Goal: Task Accomplishment & Management: Complete application form

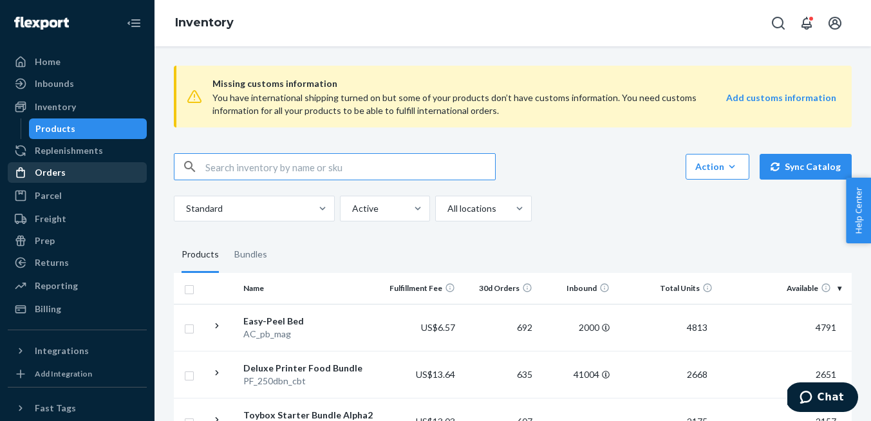
click at [62, 178] on div "Orders" at bounding box center [50, 172] width 31 height 13
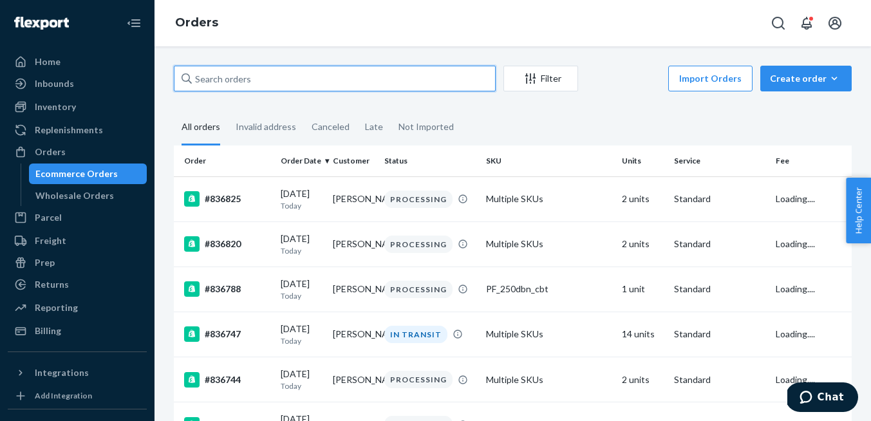
click at [429, 69] on input "text" at bounding box center [335, 79] width 322 height 26
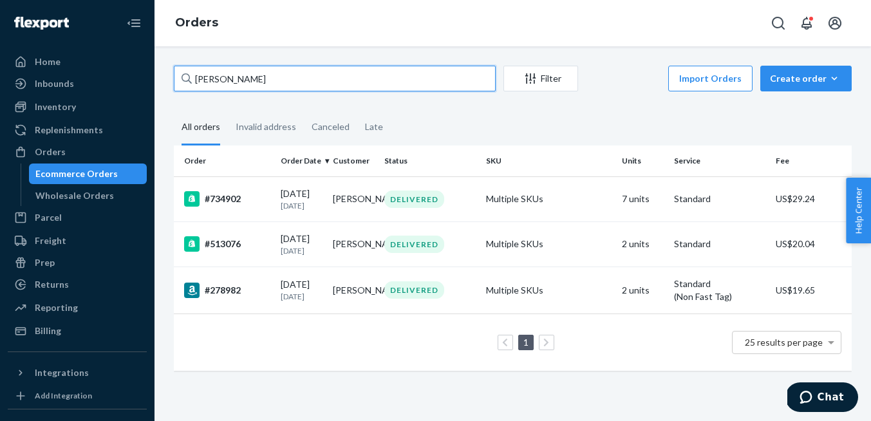
click at [358, 84] on input "[PERSON_NAME]" at bounding box center [335, 79] width 322 height 26
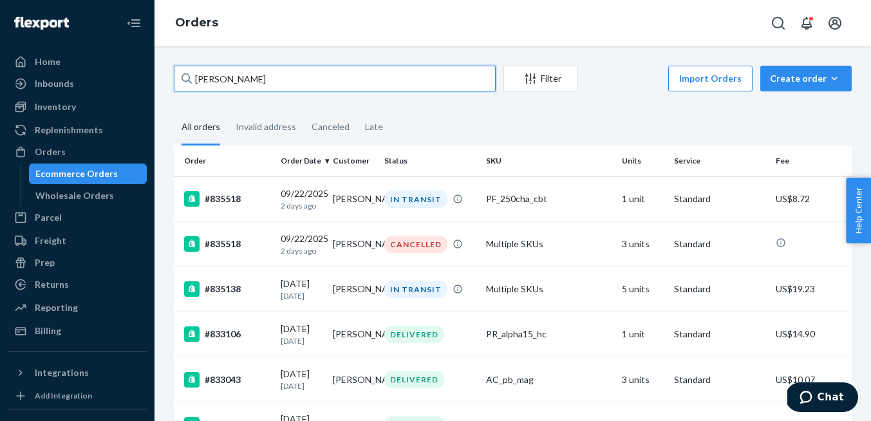
type input "[PERSON_NAME]"
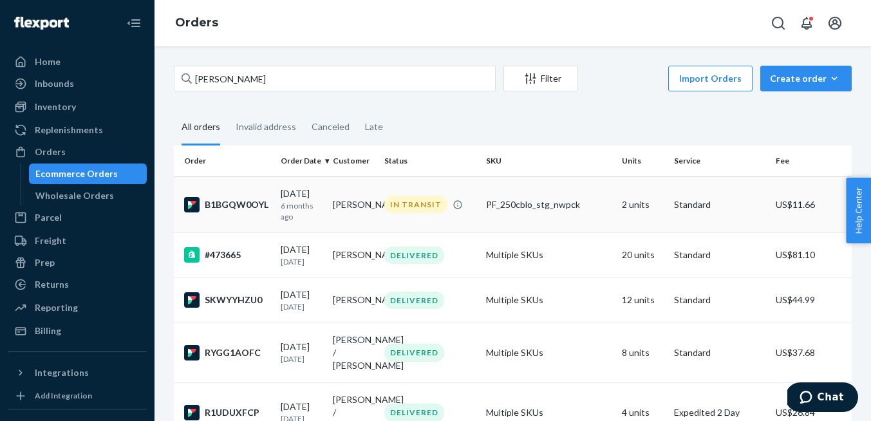
click at [319, 204] on p "6 months ago" at bounding box center [302, 211] width 42 height 22
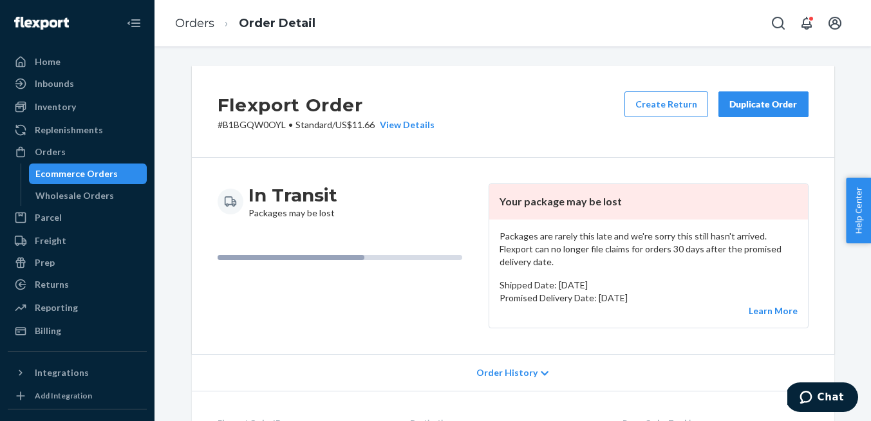
click at [776, 108] on div "Duplicate Order" at bounding box center [763, 104] width 68 height 13
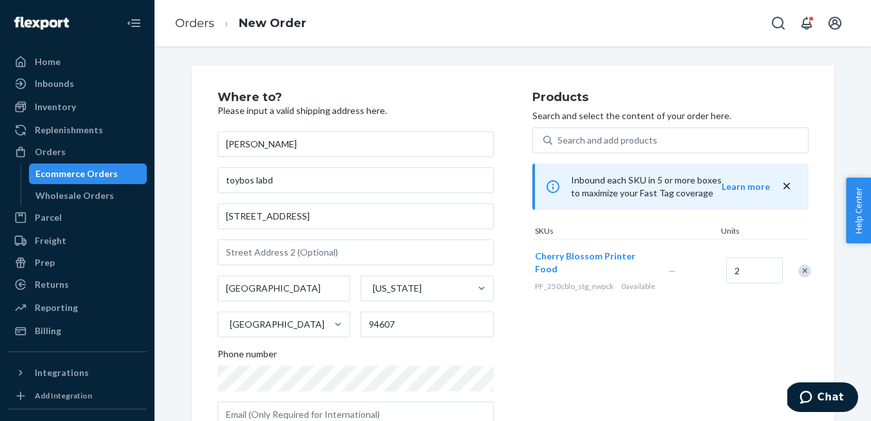
click at [800, 277] on div "Remove Item" at bounding box center [804, 271] width 13 height 13
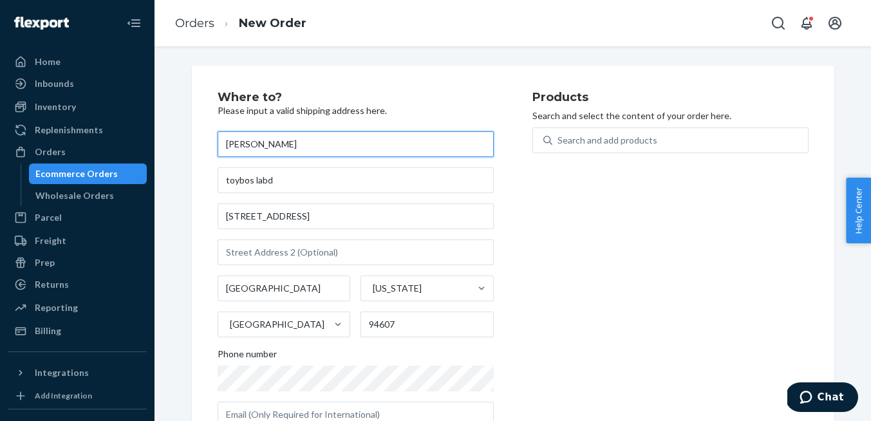
click at [227, 146] on input "[PERSON_NAME]" at bounding box center [356, 144] width 276 height 26
click at [250, 146] on input "[PERSON_NAME]" at bounding box center [356, 144] width 276 height 26
type input "[PERSON_NAME]"
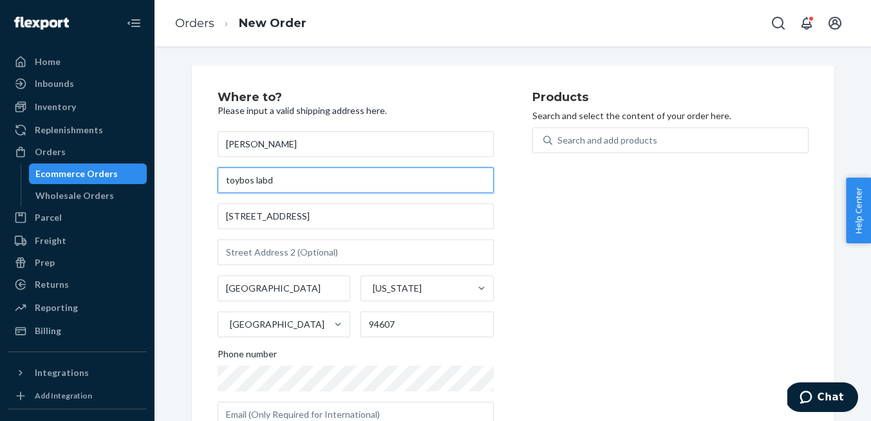
click at [285, 183] on input "toybos labd" at bounding box center [356, 180] width 276 height 26
type input "Toybox Labs"
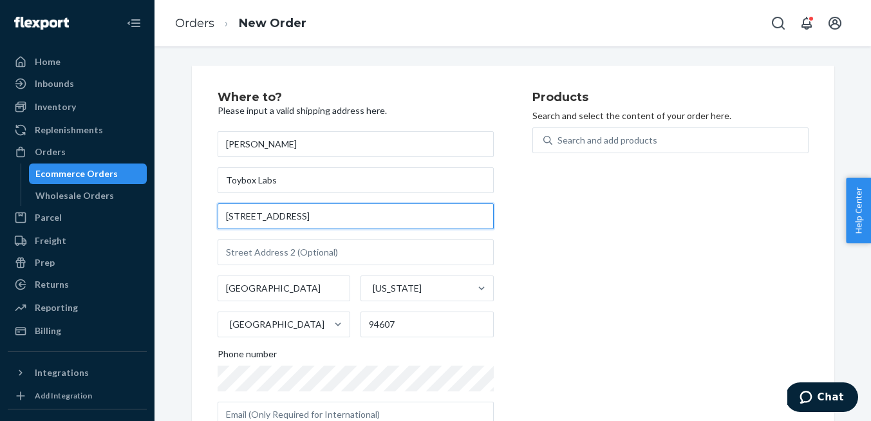
click at [270, 214] on input "[STREET_ADDRESS]" at bounding box center [356, 216] width 276 height 26
paste input "[STREET_ADDRESS]"
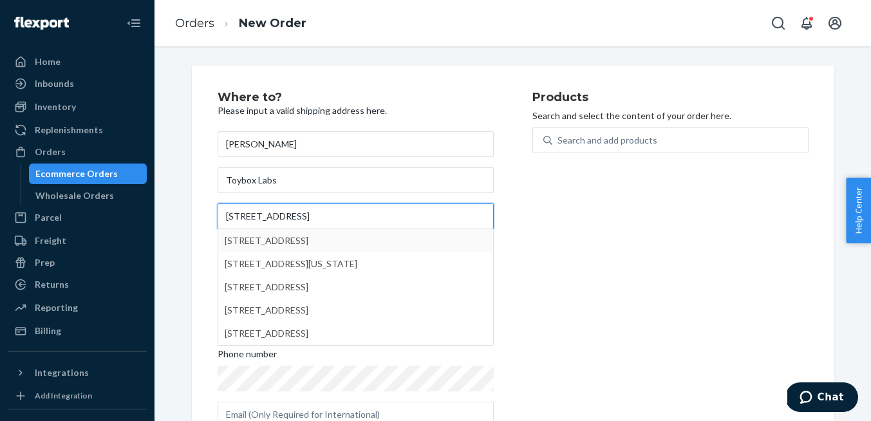
type input "[STREET_ADDRESS]"
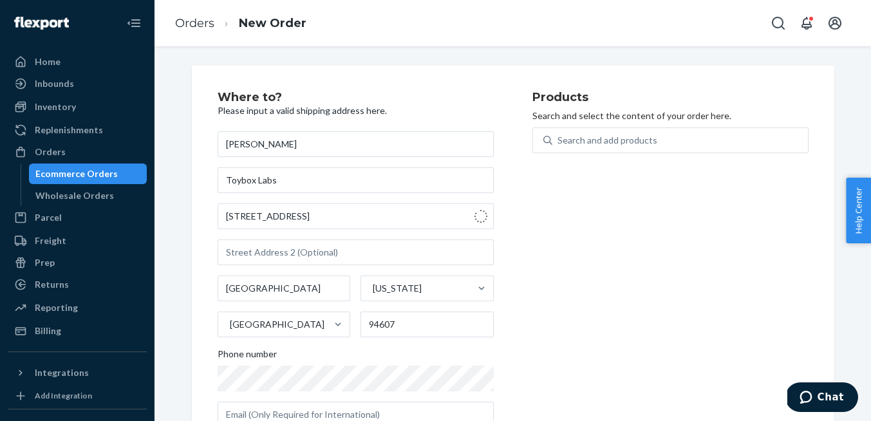
type input "[GEOGRAPHIC_DATA]"
click at [268, 250] on input "text" at bounding box center [356, 253] width 276 height 26
paste input "Suite 300"
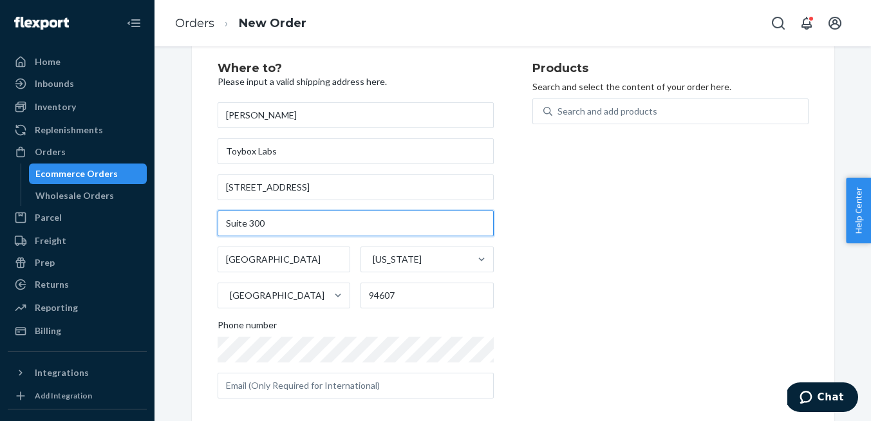
scroll to position [32, 0]
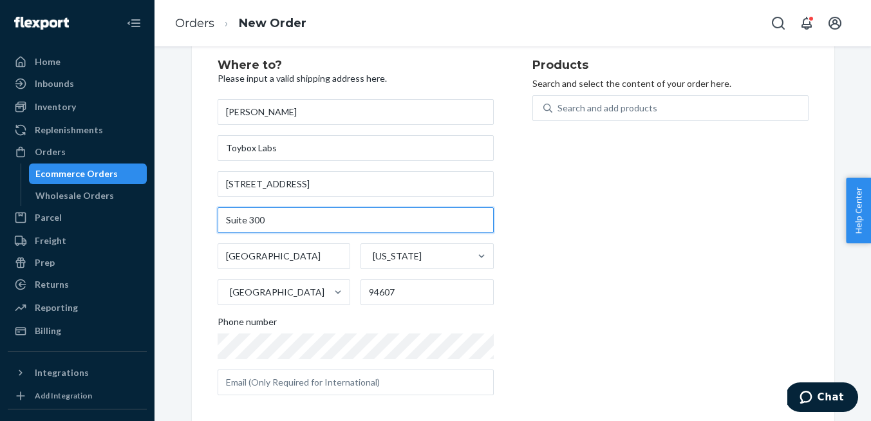
type input "Suite 300"
click at [533, 288] on div "Products Search and select the content of your order here. Search and add produ…" at bounding box center [670, 232] width 276 height 346
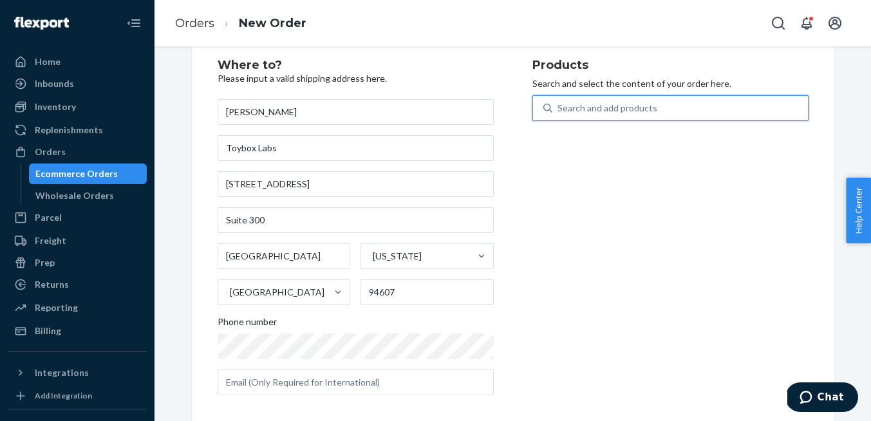
click at [592, 106] on div "Search and add products" at bounding box center [608, 108] width 100 height 13
click at [559, 106] on input "0 results available. Use Up and Down to choose options, press Enter to select t…" at bounding box center [558, 108] width 1 height 13
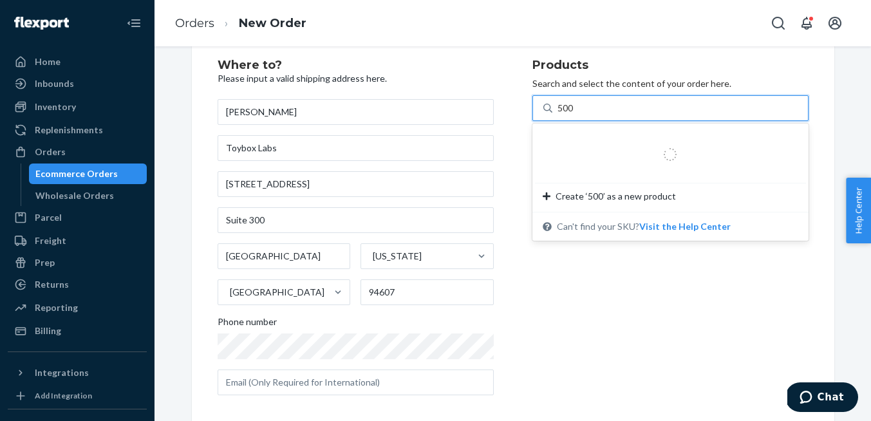
type input "500g"
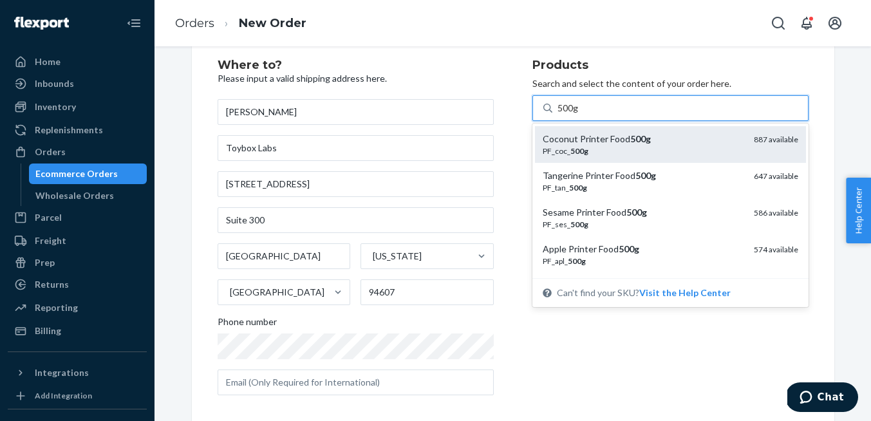
click at [599, 140] on div "Coconut Printer Food 500g" at bounding box center [643, 139] width 201 height 13
click at [579, 115] on input "500g" at bounding box center [569, 108] width 22 height 13
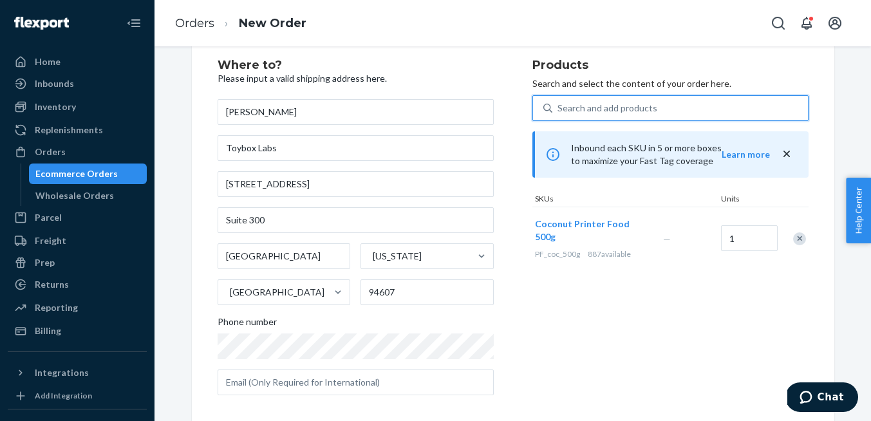
click at [604, 114] on div "Search and add products" at bounding box center [608, 108] width 100 height 13
click at [559, 114] on input "0 results available. Select is focused ,type to refine list, press Down to open…" at bounding box center [558, 108] width 1 height 13
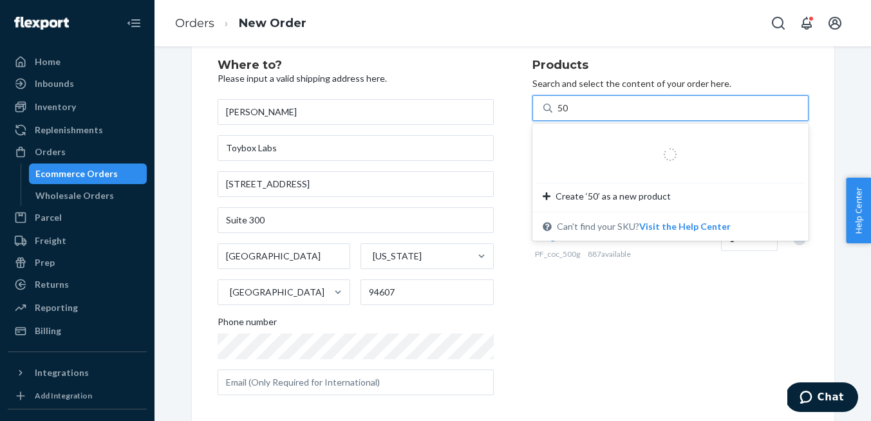
type input "500"
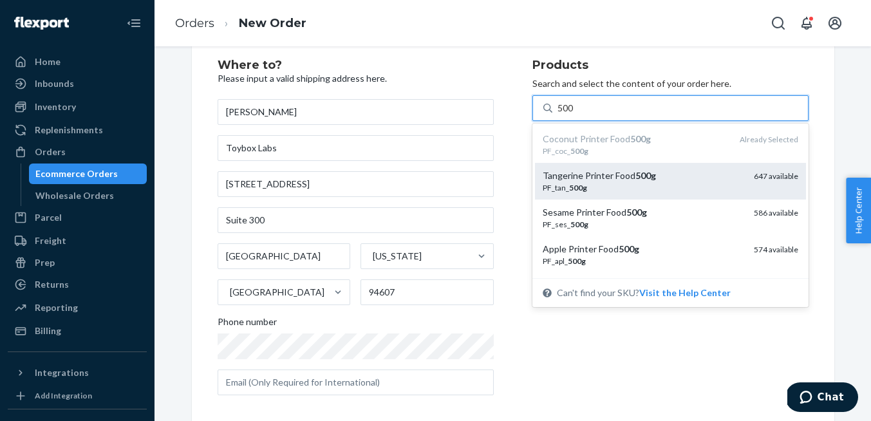
click at [613, 174] on div "Tangerine Printer Food 500g" at bounding box center [643, 175] width 201 height 13
click at [574, 115] on input "500" at bounding box center [566, 108] width 17 height 13
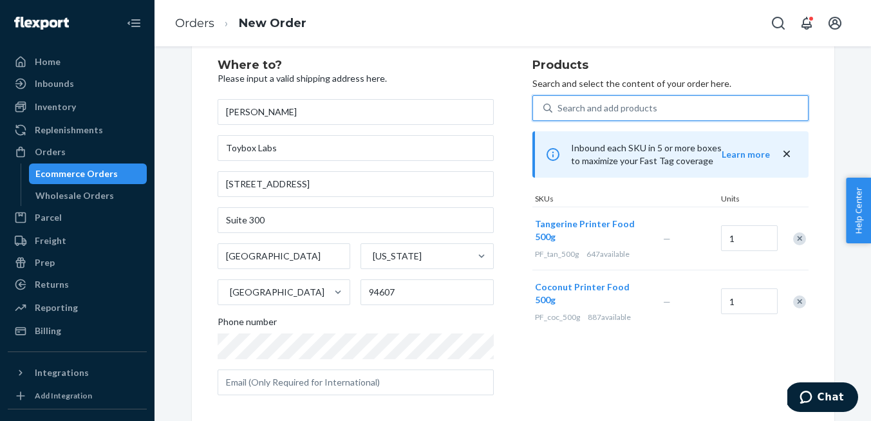
click at [615, 103] on div "Search and add products" at bounding box center [608, 108] width 100 height 13
click at [559, 103] on input "0 results available. Select is focused ,type to refine list, press Down to open…" at bounding box center [558, 108] width 1 height 13
type input "500"
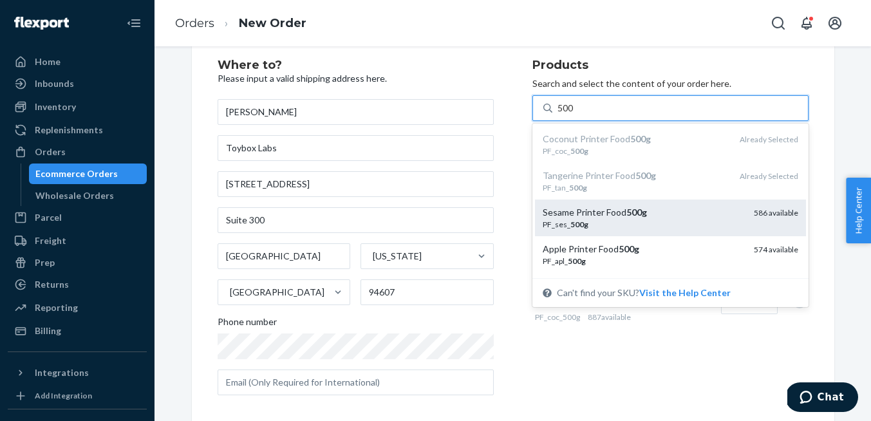
click at [609, 211] on div "Sesame Printer Food 500g" at bounding box center [643, 212] width 201 height 13
click at [574, 115] on input "500" at bounding box center [566, 108] width 17 height 13
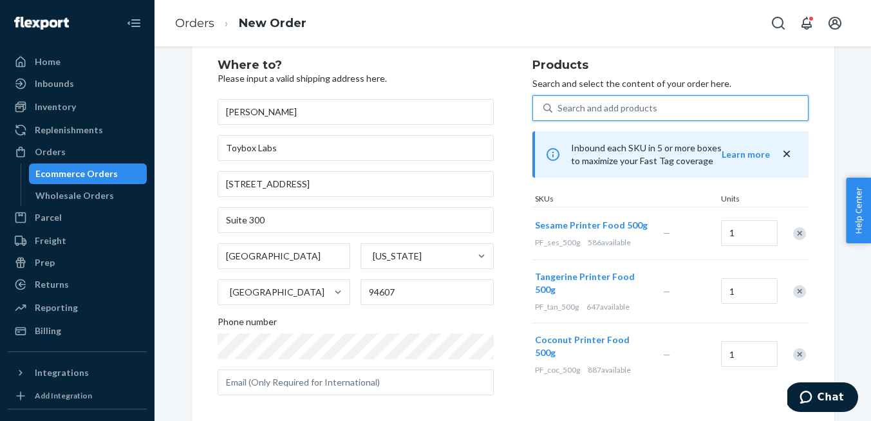
click at [596, 110] on div "Search and add products" at bounding box center [608, 108] width 100 height 13
click at [559, 110] on input "0 results available. Select is focused ,type to refine list, press Down to open…" at bounding box center [558, 108] width 1 height 13
type input "500"
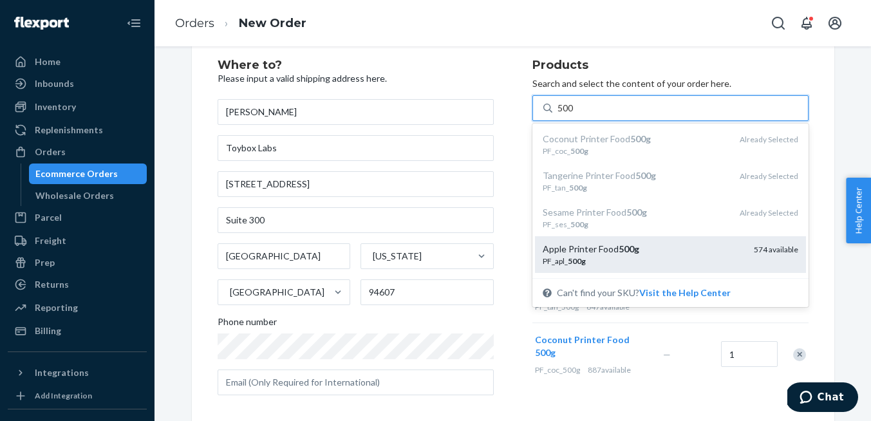
click at [605, 245] on div "Apple Printer Food 500g" at bounding box center [643, 249] width 201 height 13
click at [574, 115] on input "500" at bounding box center [566, 108] width 17 height 13
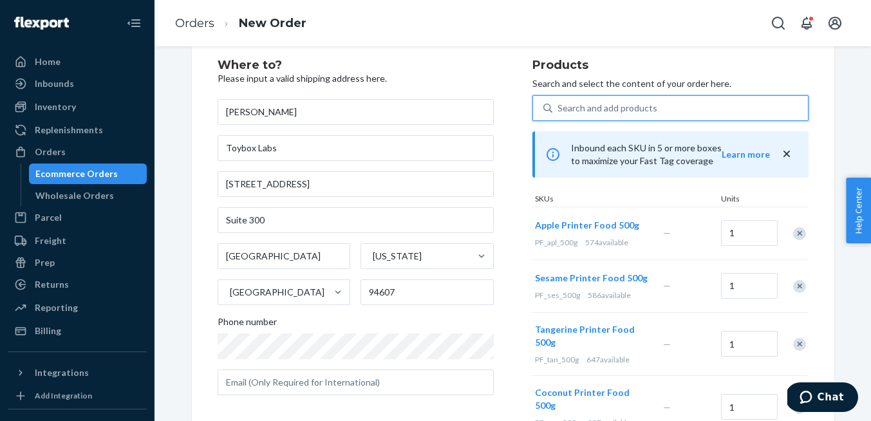
click at [620, 109] on div "Search and add products" at bounding box center [608, 108] width 100 height 13
click at [559, 109] on input "0 results available. Select is focused ,type to refine list, press Down to open…" at bounding box center [558, 108] width 1 height 13
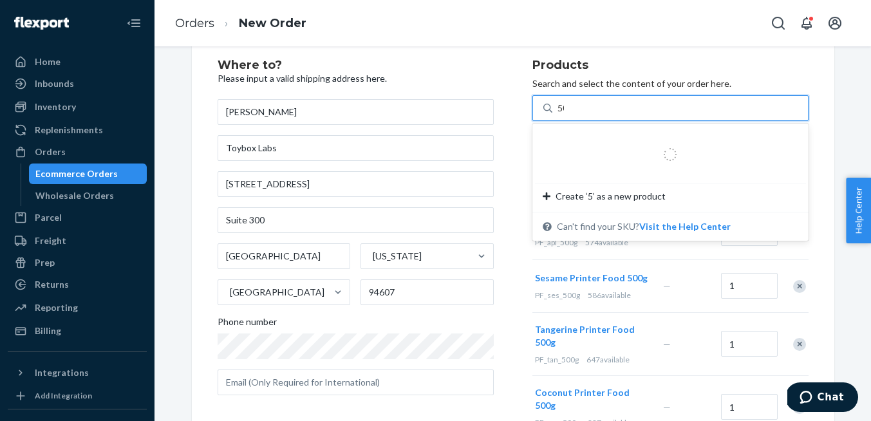
type input "500"
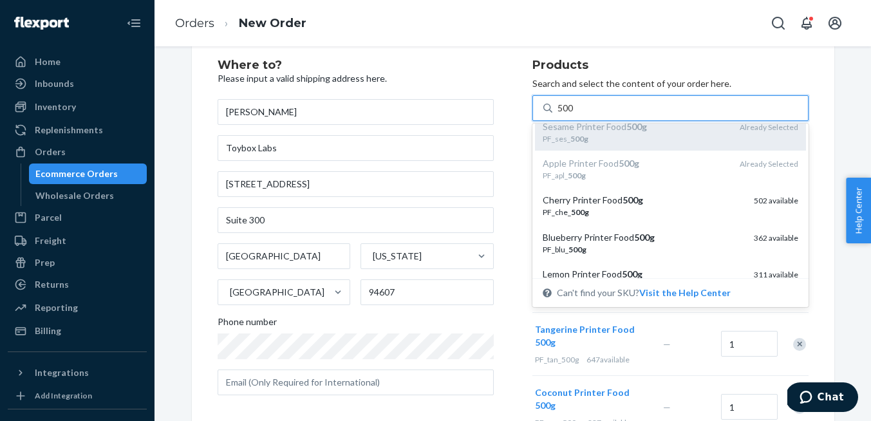
scroll to position [96, 0]
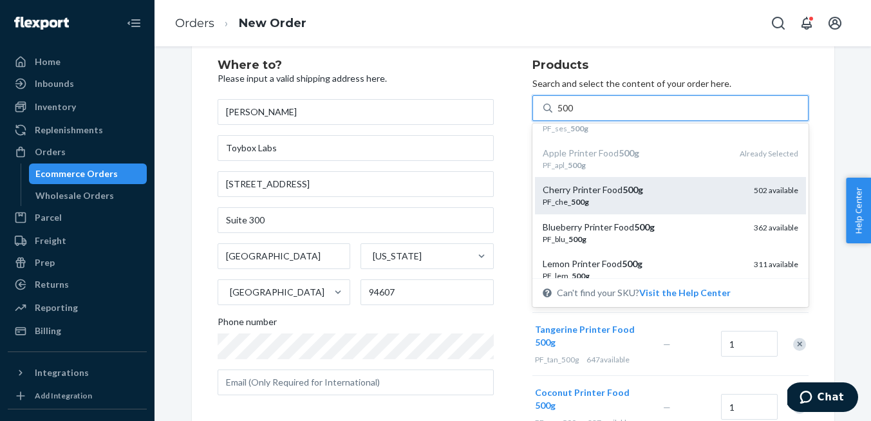
click at [617, 189] on div "Cherry Printer Food 500g" at bounding box center [643, 189] width 201 height 13
click at [574, 115] on input "500" at bounding box center [566, 108] width 17 height 13
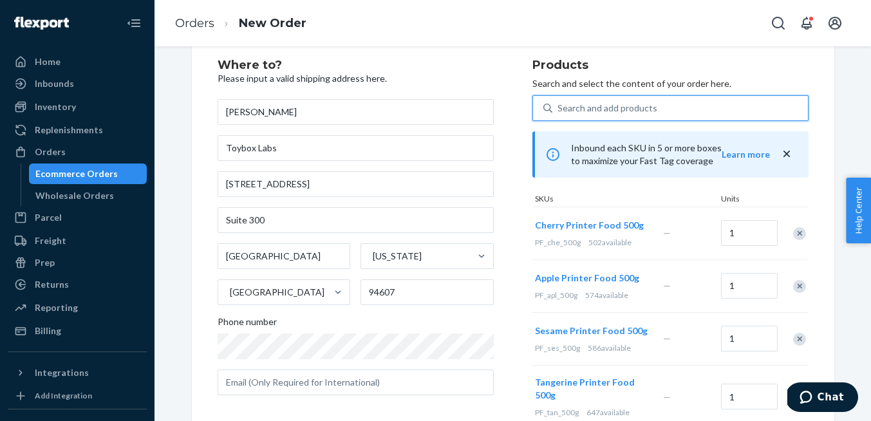
click at [599, 106] on div "Search and add products" at bounding box center [608, 108] width 100 height 13
click at [559, 106] on input "0 results available. Select is focused ,type to refine list, press Down to open…" at bounding box center [558, 108] width 1 height 13
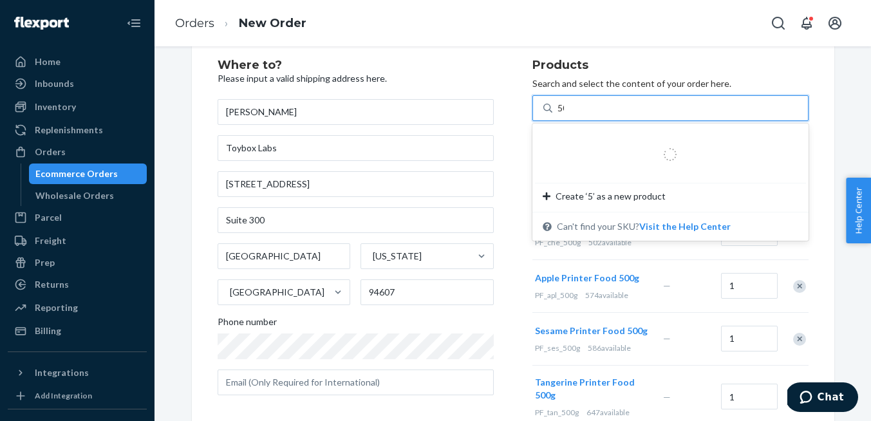
type input "500"
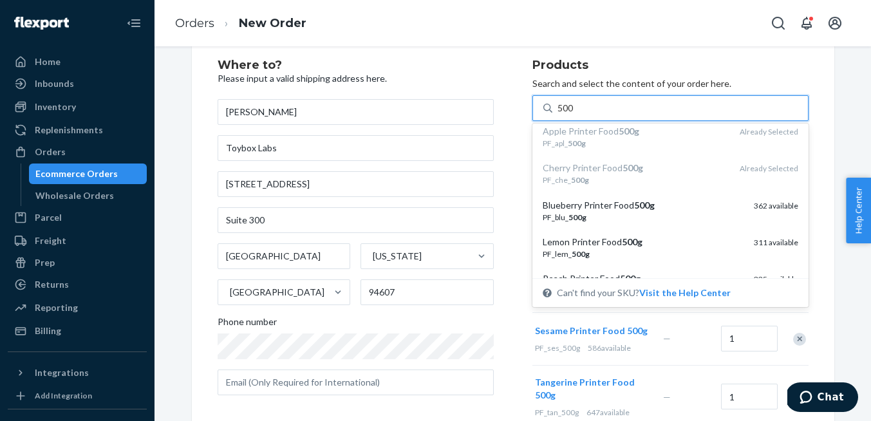
scroll to position [118, 0]
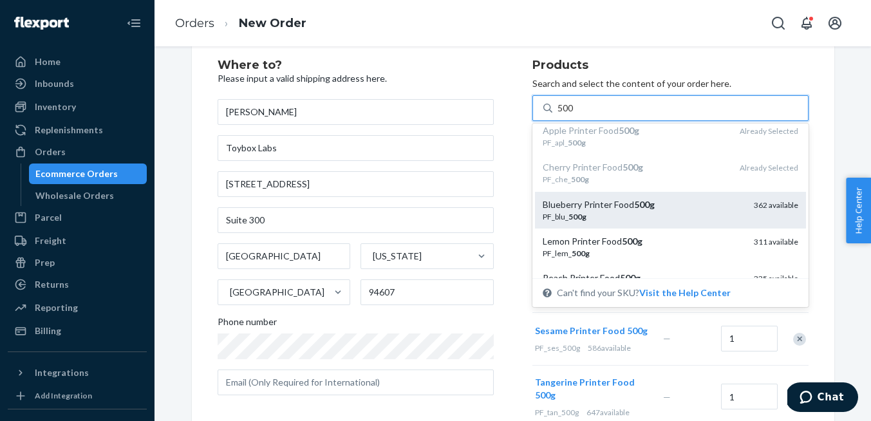
click at [624, 206] on div "Blueberry Printer Food 500g" at bounding box center [643, 204] width 201 height 13
click at [574, 115] on input "500" at bounding box center [566, 108] width 17 height 13
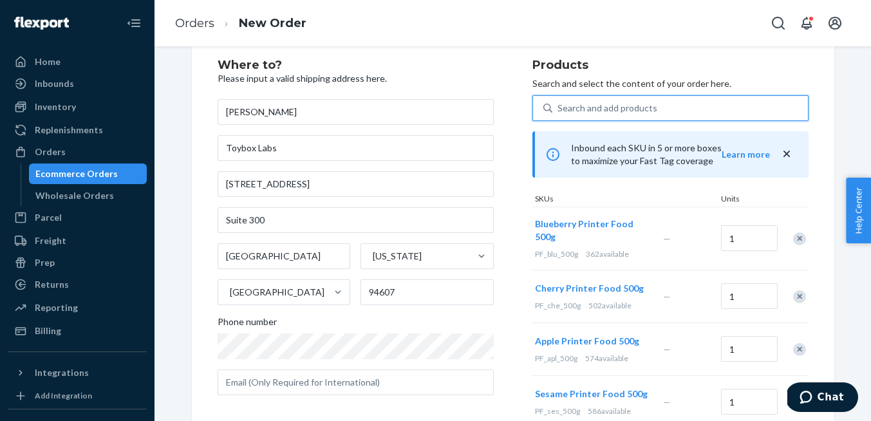
click at [625, 102] on div "Search and add products" at bounding box center [608, 108] width 100 height 13
click at [559, 102] on input "0 results available. Select is focused ,type to refine list, press Down to open…" at bounding box center [558, 108] width 1 height 13
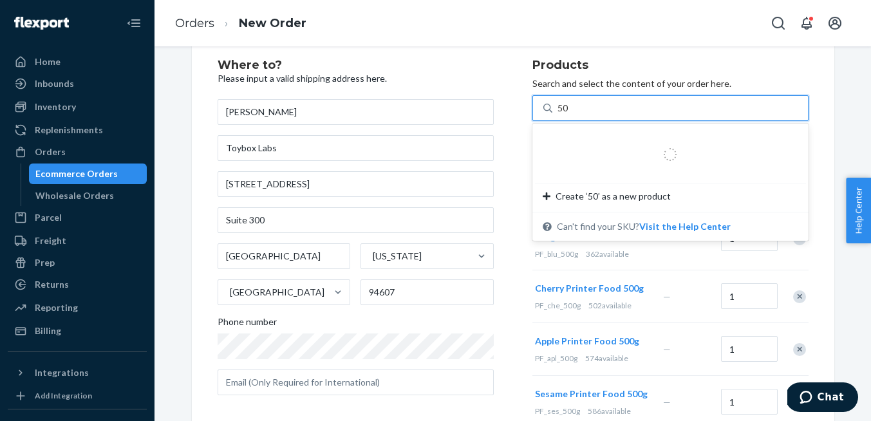
type input "500"
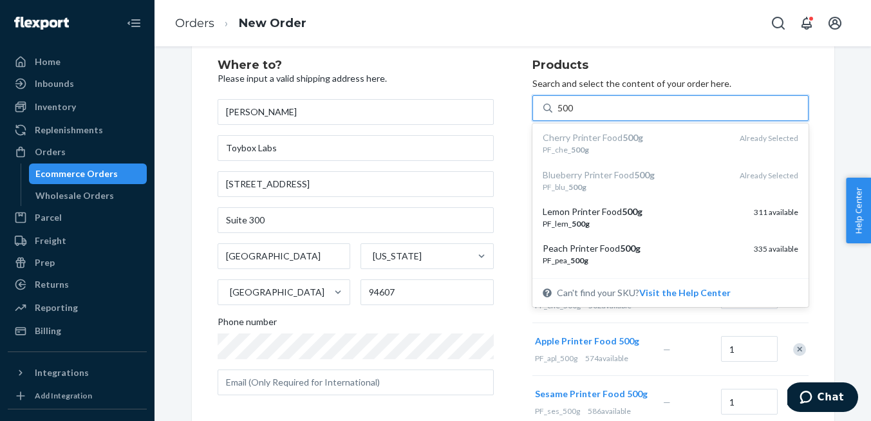
scroll to position [173, 0]
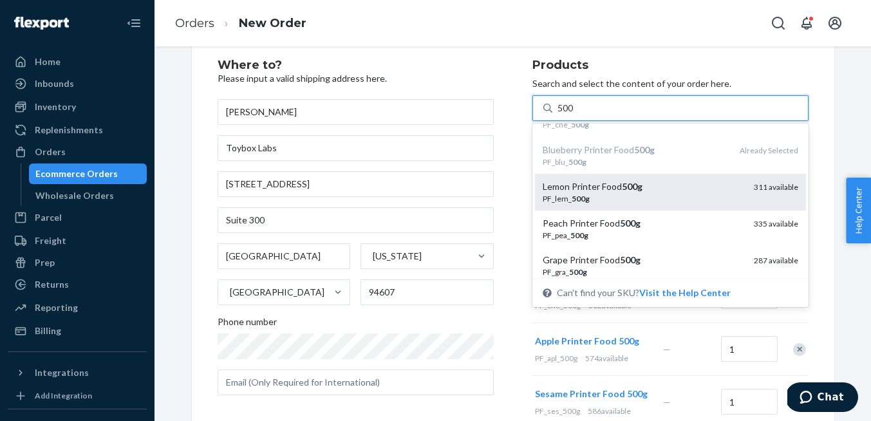
click at [620, 191] on div "Lemon Printer Food 500g" at bounding box center [643, 186] width 201 height 13
click at [574, 115] on input "500" at bounding box center [566, 108] width 17 height 13
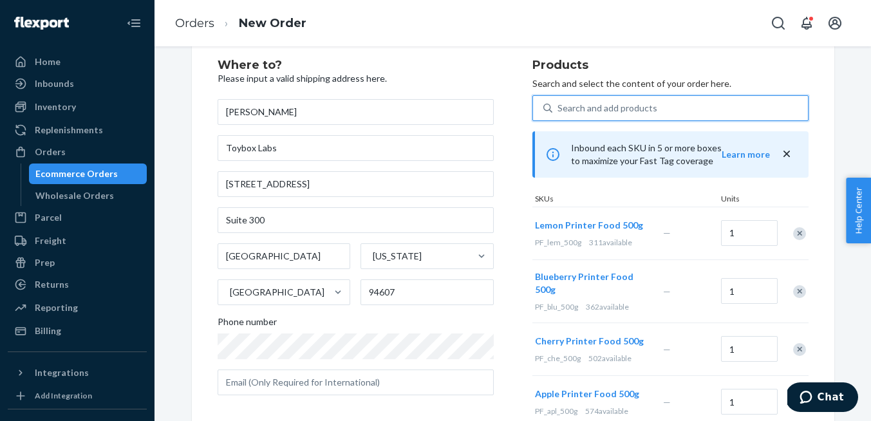
click at [622, 111] on div "Search and add products" at bounding box center [608, 108] width 100 height 13
click at [559, 111] on input "0 results available. Use Up and Down to choose options, press Enter to select t…" at bounding box center [558, 108] width 1 height 13
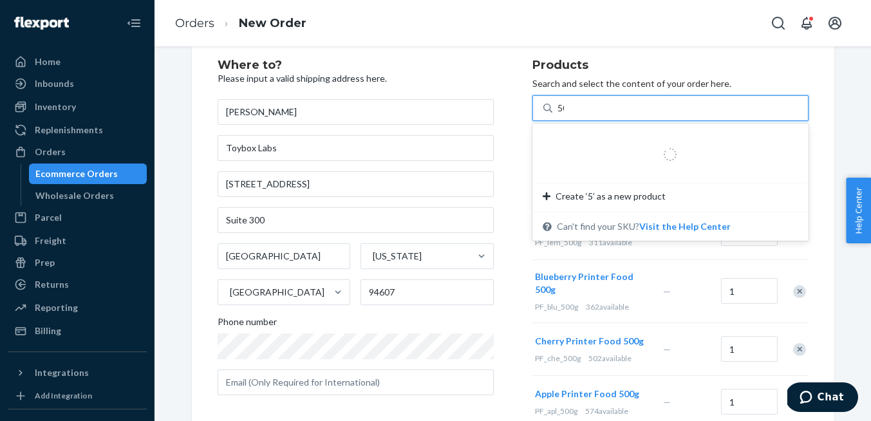
type input "500"
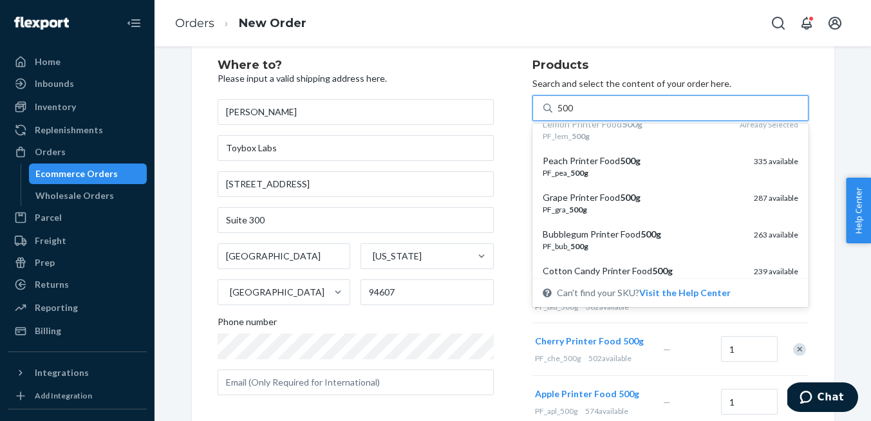
scroll to position [244, 0]
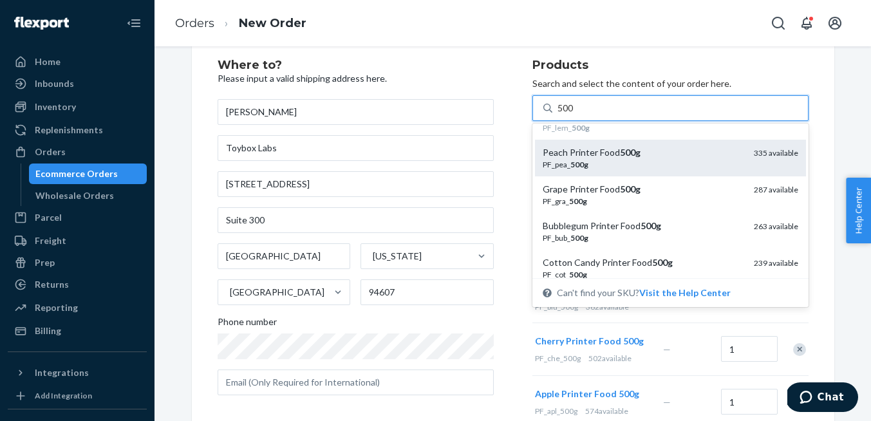
click at [592, 150] on div "Peach Printer Food 500g" at bounding box center [643, 152] width 201 height 13
click at [574, 115] on input "500" at bounding box center [566, 108] width 17 height 13
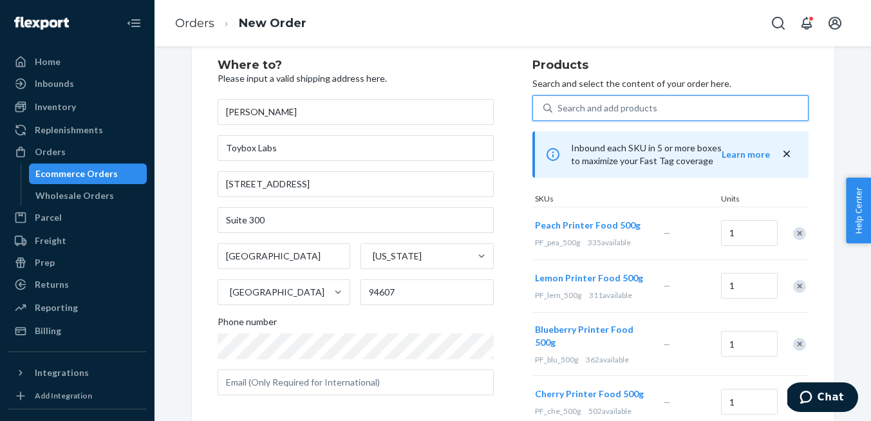
click at [580, 106] on div "Search and add products" at bounding box center [608, 108] width 100 height 13
click at [559, 106] on input "0 results available. Select is focused ,type to refine list, press Down to open…" at bounding box center [558, 108] width 1 height 13
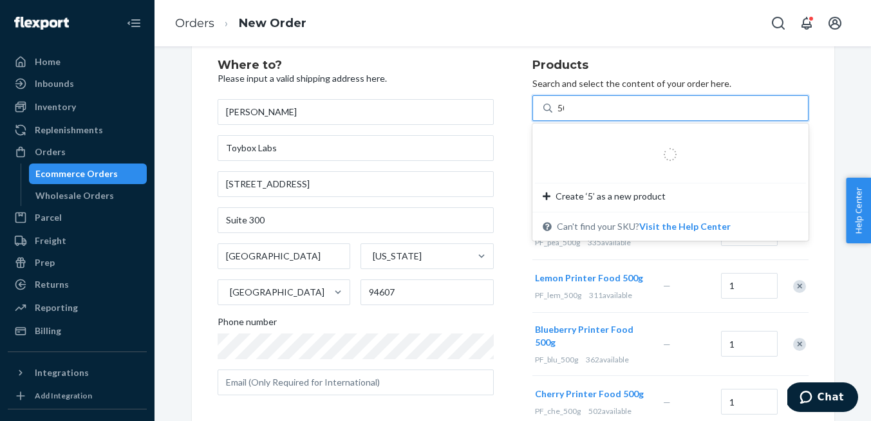
type input "500"
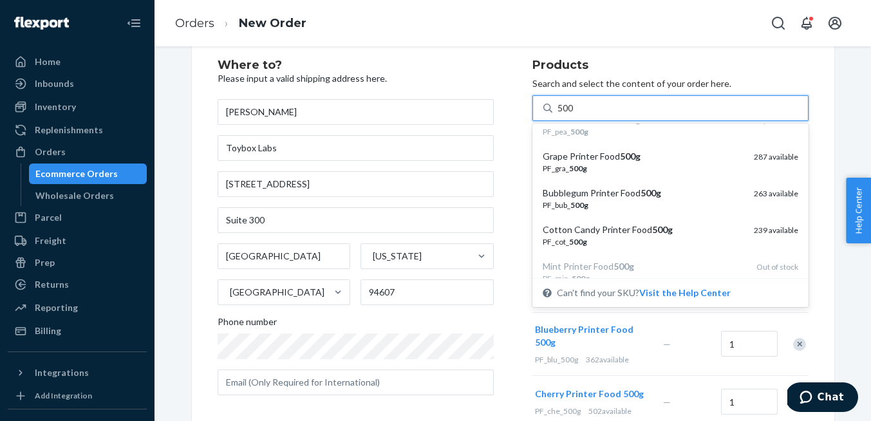
scroll to position [290, 0]
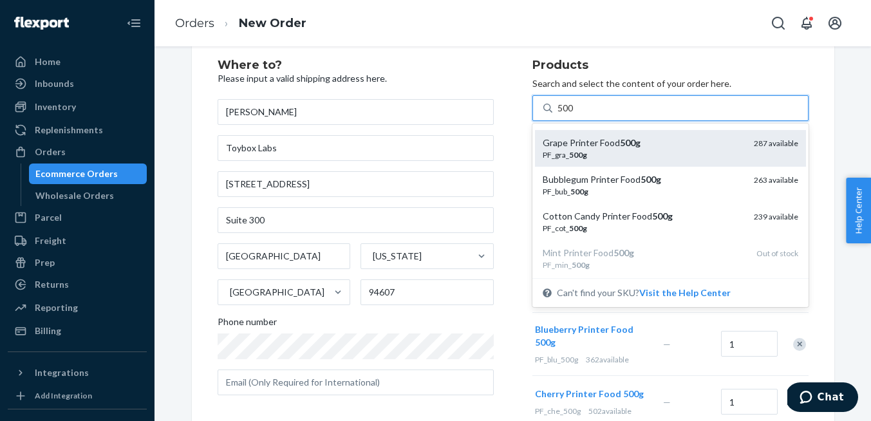
click at [596, 150] on div "PF_gra_ 500g" at bounding box center [643, 154] width 201 height 11
click at [574, 115] on input "500" at bounding box center [566, 108] width 17 height 13
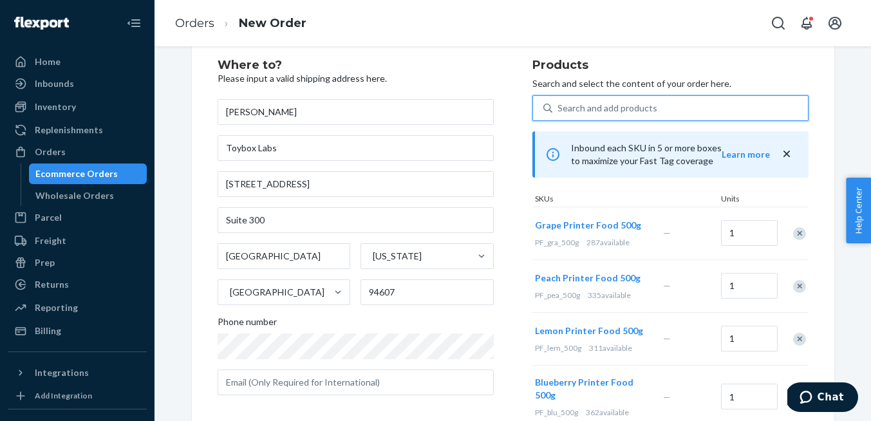
click at [592, 103] on div "Search and add products" at bounding box center [608, 108] width 100 height 13
click at [559, 103] on input "0 results available. Select is focused ,type to refine list, press Down to open…" at bounding box center [558, 108] width 1 height 13
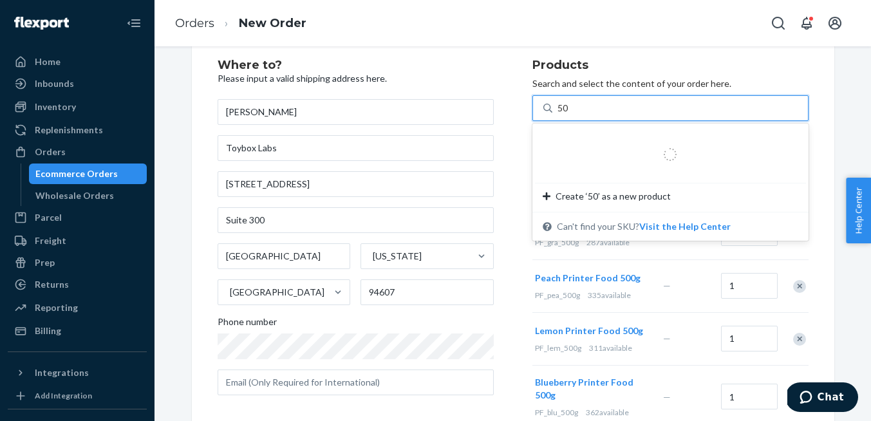
type input "500"
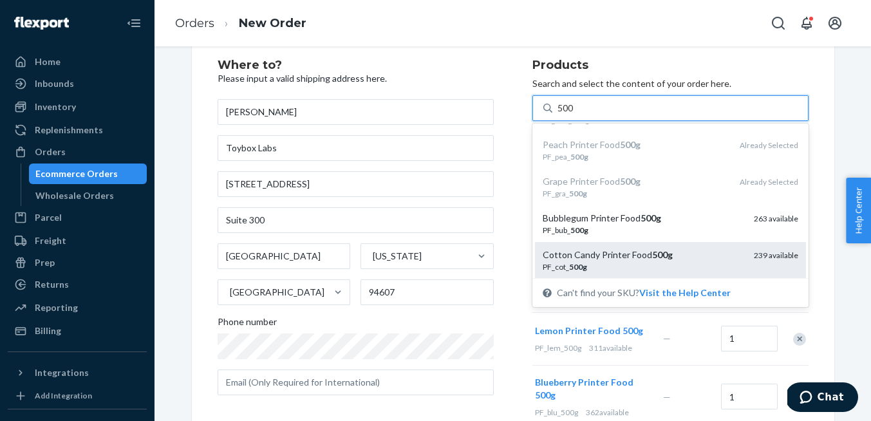
scroll to position [250, 0]
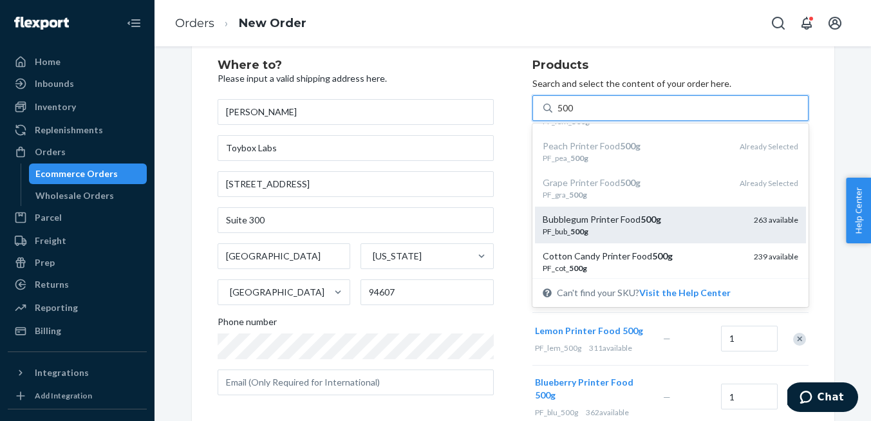
click at [594, 216] on div "Bubblegum Printer Food 500g" at bounding box center [643, 219] width 201 height 13
click at [574, 115] on input "500" at bounding box center [566, 108] width 17 height 13
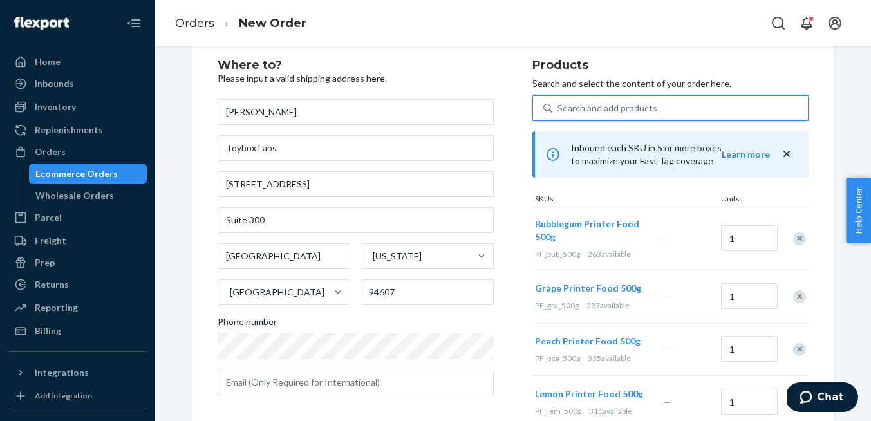
click at [593, 105] on div "Search and add products" at bounding box center [608, 108] width 100 height 13
click at [559, 105] on input "0 results available. Select is focused ,type to refine list, press Down to open…" at bounding box center [558, 108] width 1 height 13
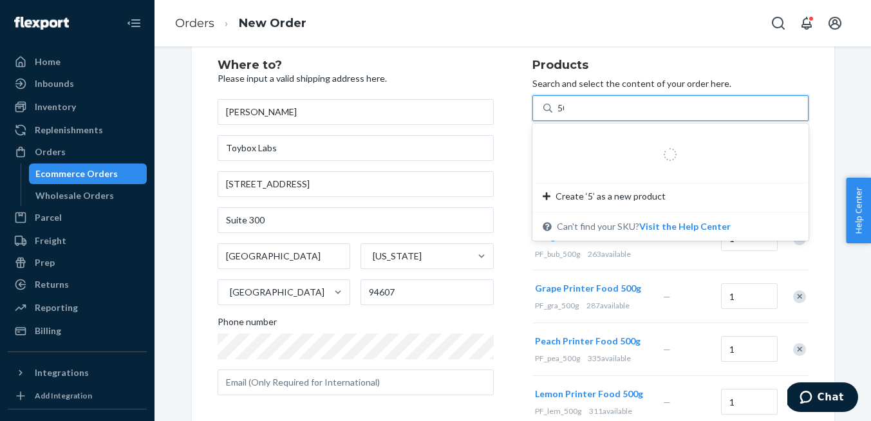
type input "500"
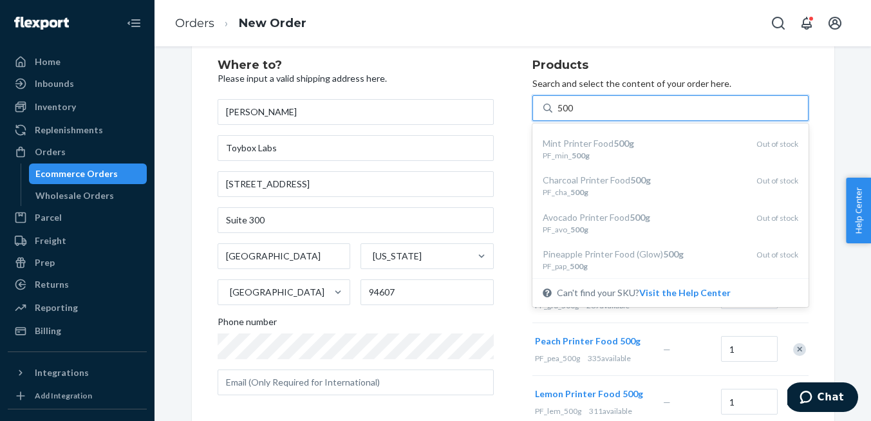
scroll to position [299, 0]
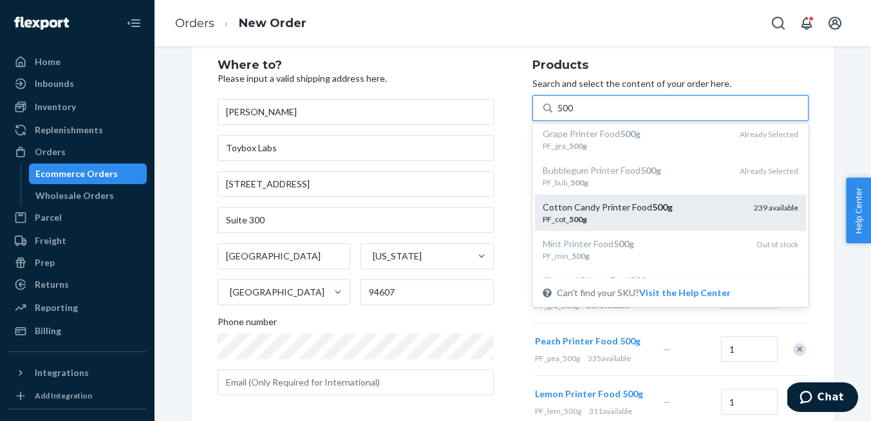
click at [578, 221] on em "500g" at bounding box center [578, 219] width 18 height 10
click at [574, 115] on input "500" at bounding box center [566, 108] width 17 height 13
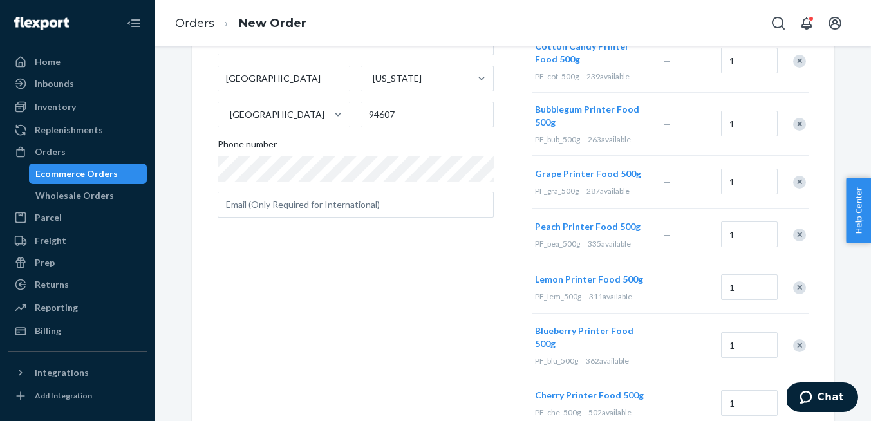
scroll to position [0, 0]
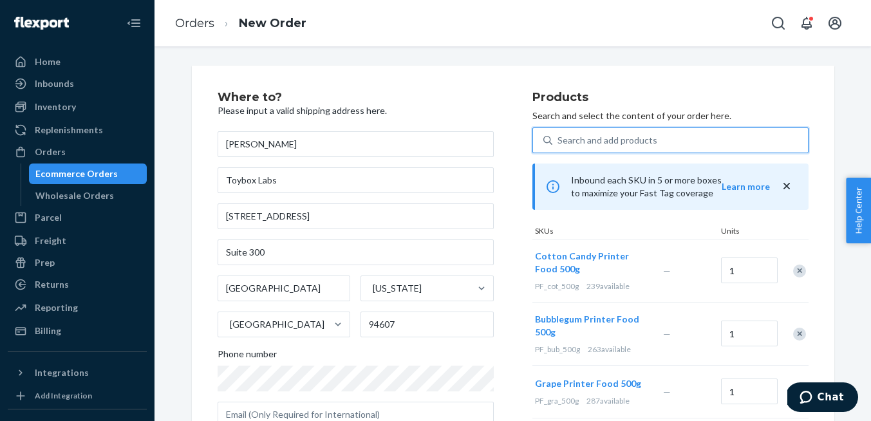
click at [598, 140] on div "Search and add products" at bounding box center [608, 140] width 100 height 13
click at [559, 140] on input "0 results available. Select is focused ,type to refine list, press Down to open…" at bounding box center [558, 140] width 1 height 13
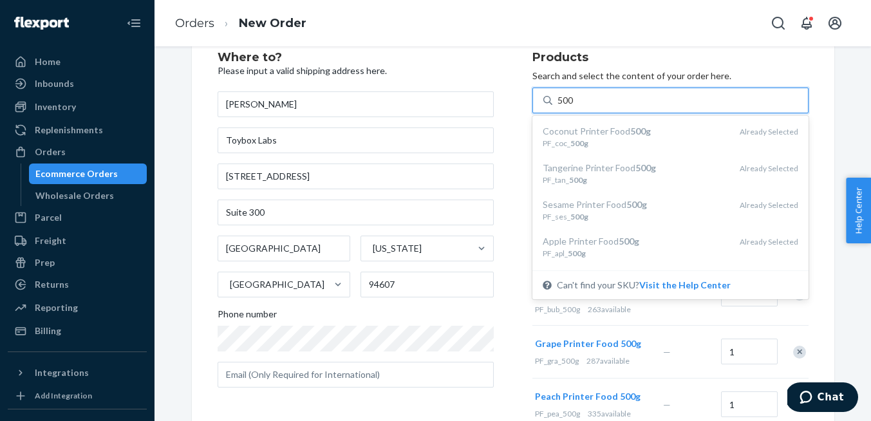
type input "500"
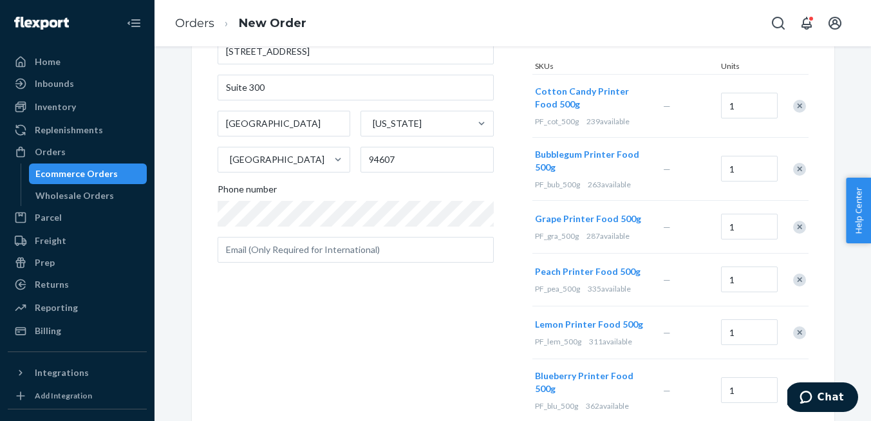
scroll to position [167, 0]
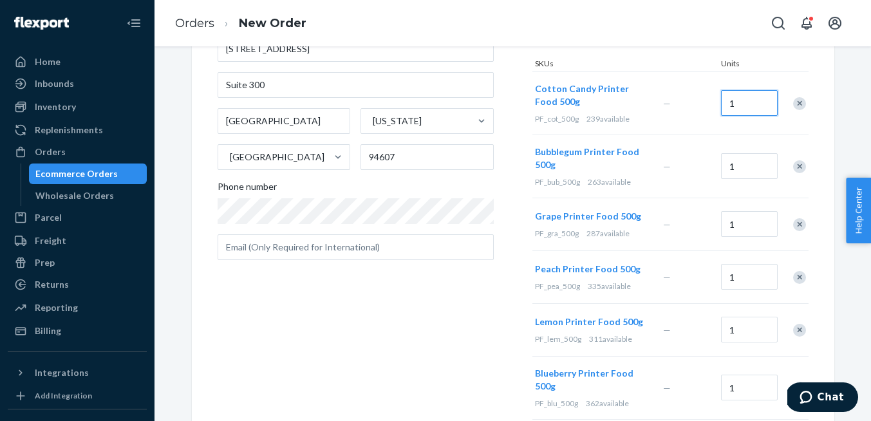
click at [749, 102] on input "1" at bounding box center [749, 103] width 57 height 26
type input "2"
click at [737, 168] on input "1" at bounding box center [749, 166] width 57 height 26
type input "2"
click at [739, 223] on input "1" at bounding box center [749, 224] width 57 height 26
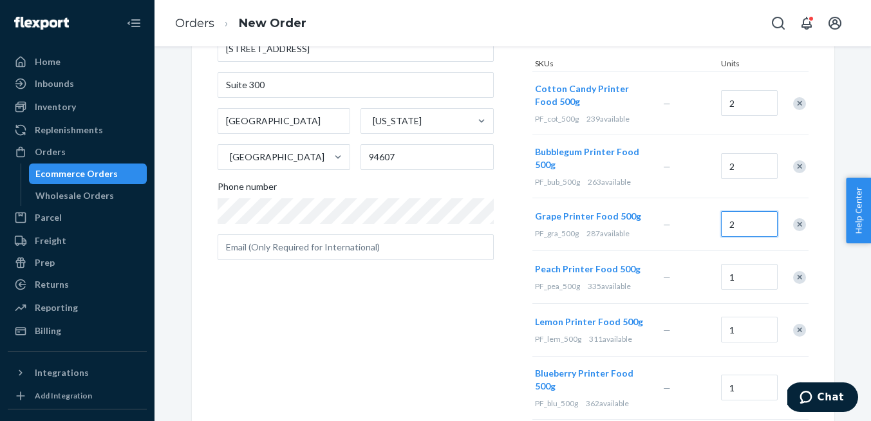
type input "2"
click at [736, 276] on input "1" at bounding box center [749, 277] width 57 height 26
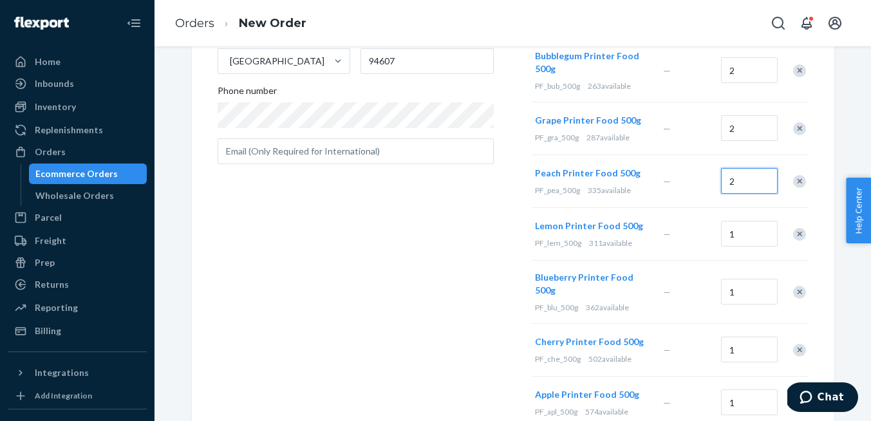
scroll to position [268, 0]
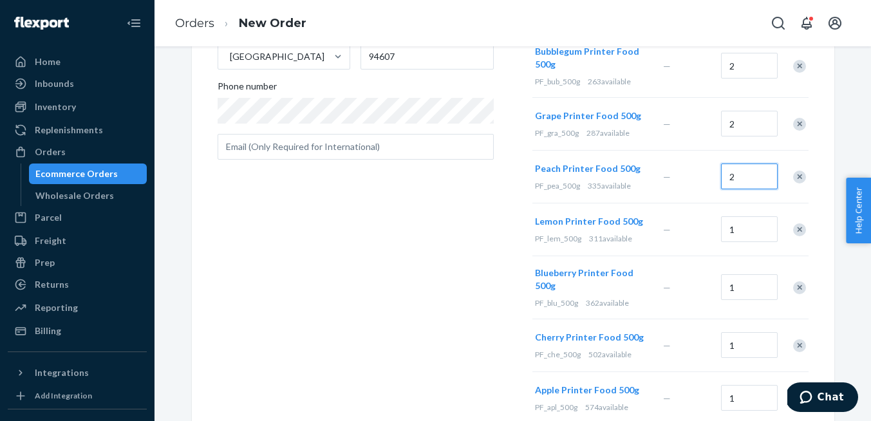
type input "2"
click at [736, 225] on input "1" at bounding box center [749, 229] width 57 height 26
type input "2"
click at [730, 288] on input "1" at bounding box center [749, 287] width 57 height 26
type input "2"
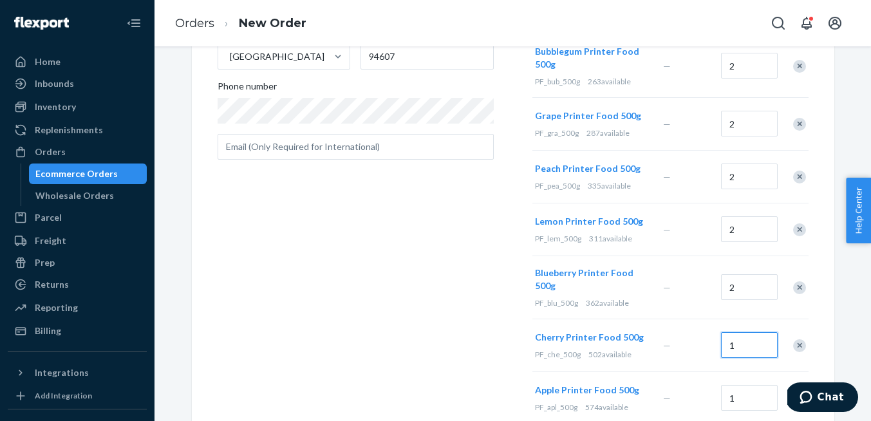
click at [733, 344] on input "1" at bounding box center [749, 345] width 57 height 26
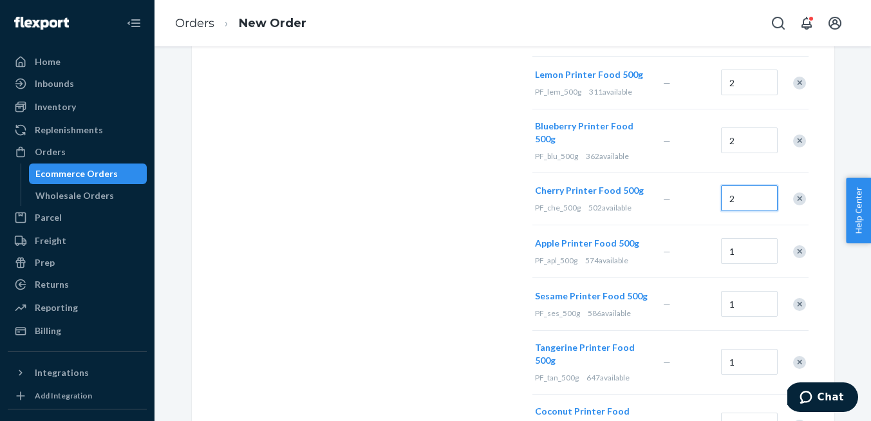
scroll to position [417, 0]
type input "2"
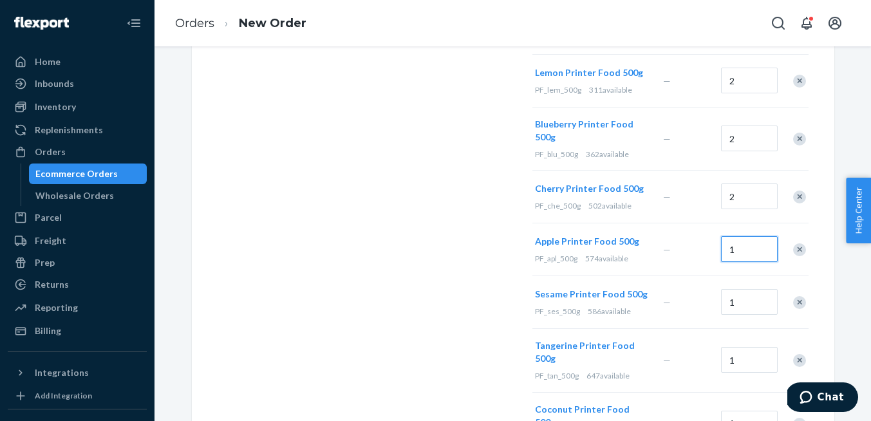
click at [733, 250] on input "1" at bounding box center [749, 249] width 57 height 26
type input "2"
click at [732, 307] on input "1" at bounding box center [749, 302] width 57 height 26
type input "2"
click at [731, 357] on input "1" at bounding box center [749, 360] width 57 height 26
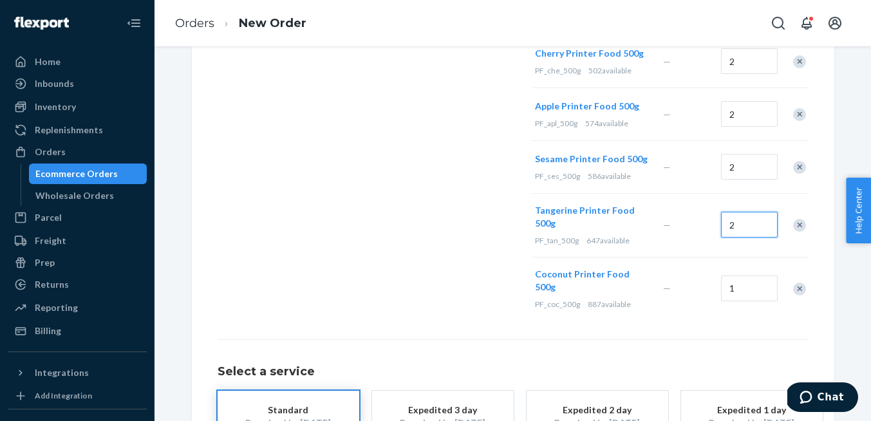
scroll to position [557, 0]
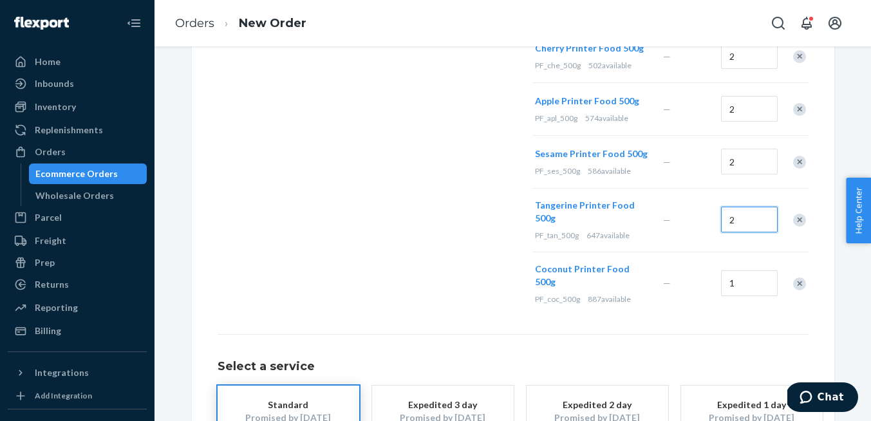
type input "2"
click at [735, 283] on input "1" at bounding box center [749, 283] width 57 height 26
type input "2"
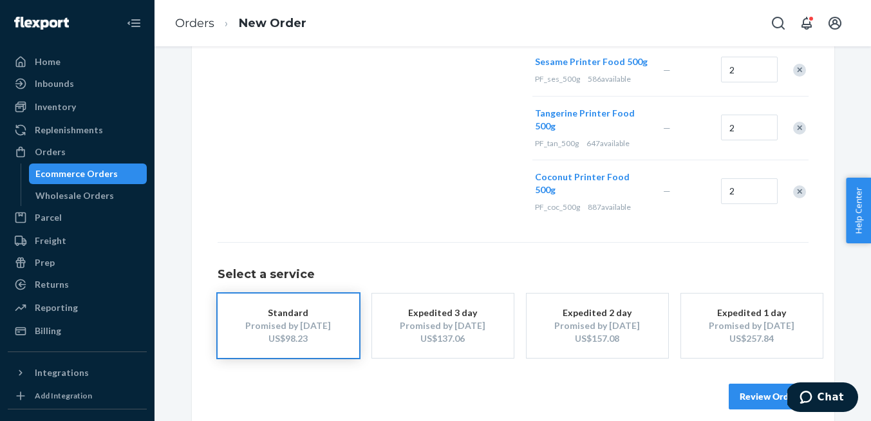
scroll to position [653, 0]
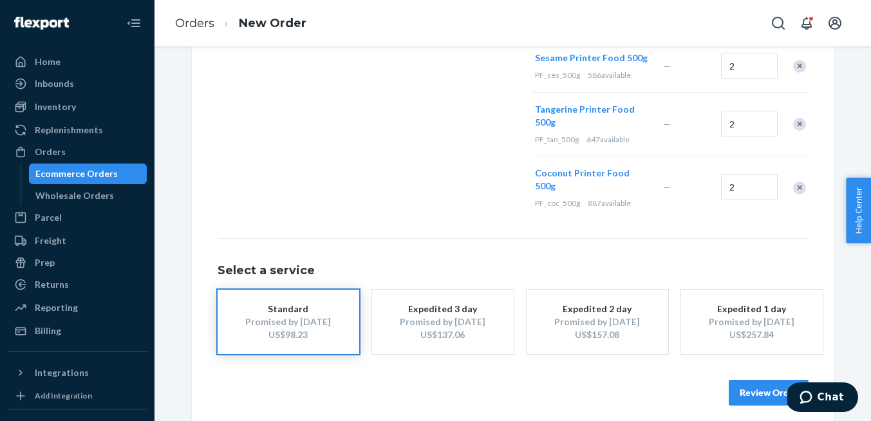
click at [414, 328] on div "US$137.06" at bounding box center [442, 334] width 103 height 13
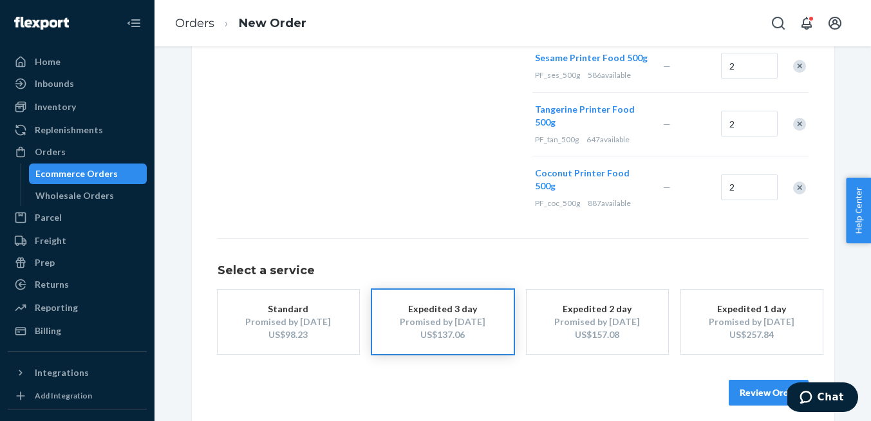
click at [325, 328] on div "US$98.23" at bounding box center [288, 334] width 103 height 13
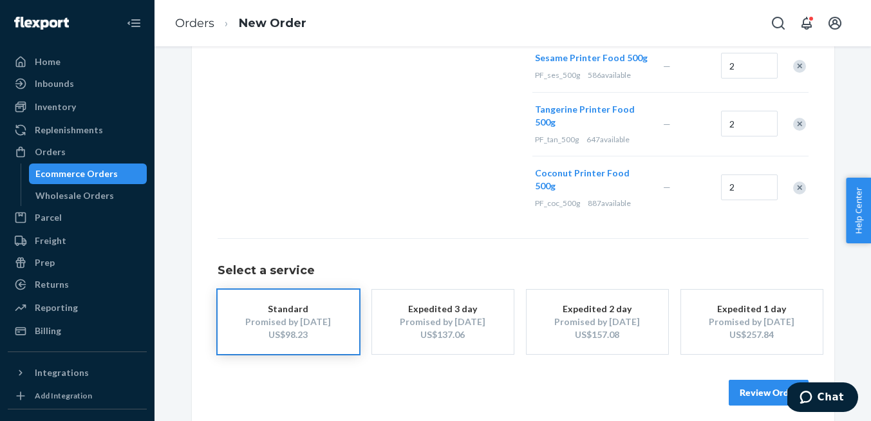
click at [755, 388] on button "Review Order" at bounding box center [769, 393] width 80 height 26
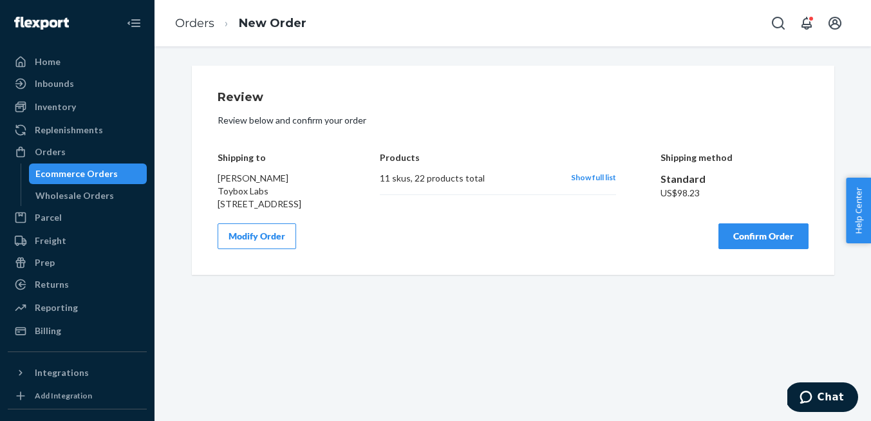
click at [772, 249] on div "Modify Order Confirm Order" at bounding box center [513, 236] width 591 height 26
click at [762, 249] on button "Confirm Order" at bounding box center [764, 236] width 90 height 26
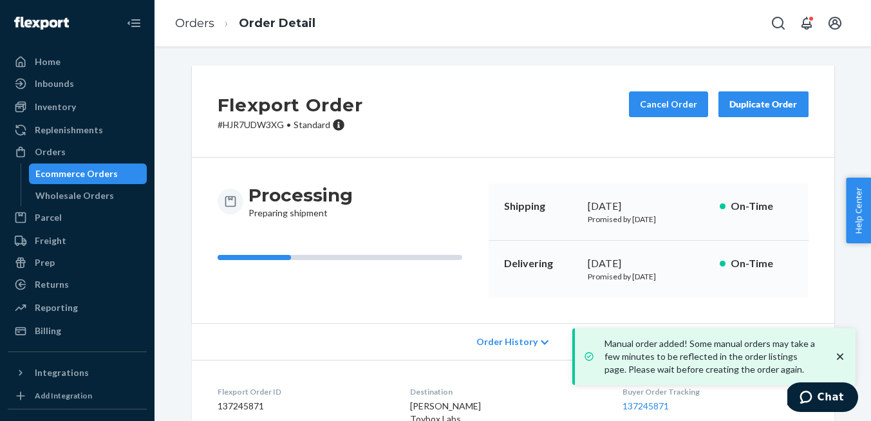
click at [840, 352] on icon "close toast" at bounding box center [840, 356] width 13 height 13
